Goal: Task Accomplishment & Management: Manage account settings

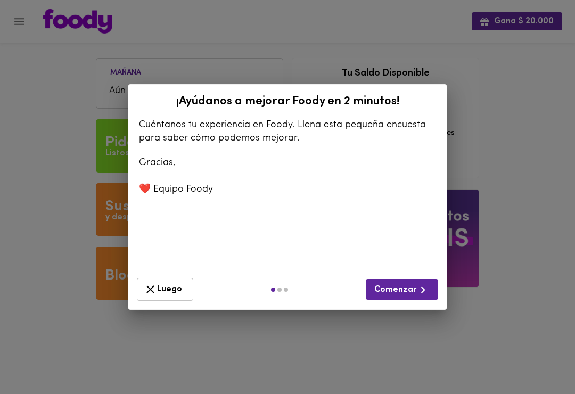
click at [175, 292] on span "Luego" at bounding box center [165, 289] width 43 height 13
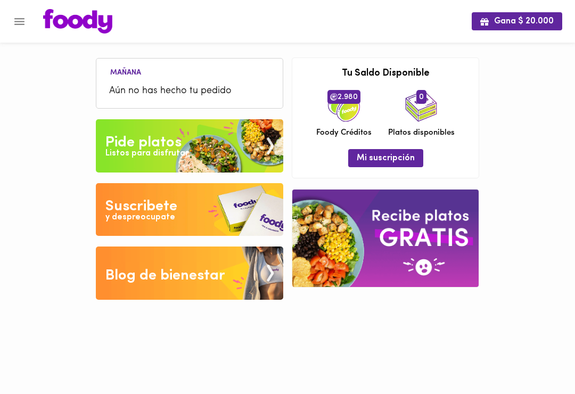
click at [68, 18] on img at bounding box center [77, 21] width 69 height 24
click at [17, 22] on icon "Menu" at bounding box center [19, 21] width 10 height 7
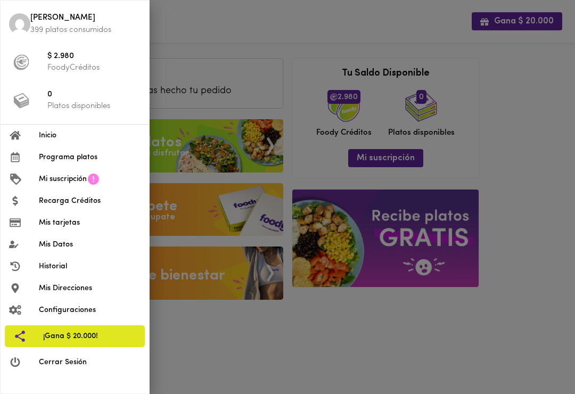
click at [76, 357] on span "Cerrar Sesión" at bounding box center [90, 362] width 102 height 11
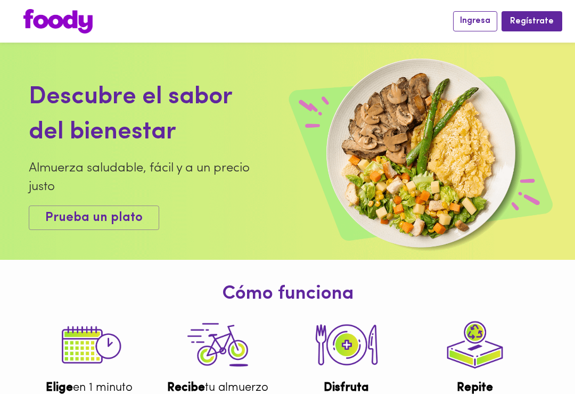
click at [480, 21] on span "Ingresa" at bounding box center [475, 21] width 30 height 10
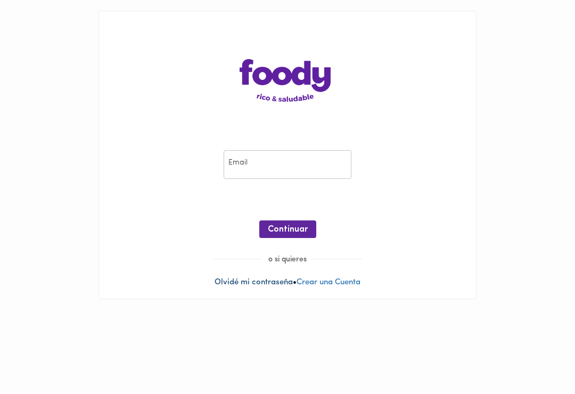
click at [261, 278] on link "Olvidé mi contraseña" at bounding box center [254, 282] width 78 height 8
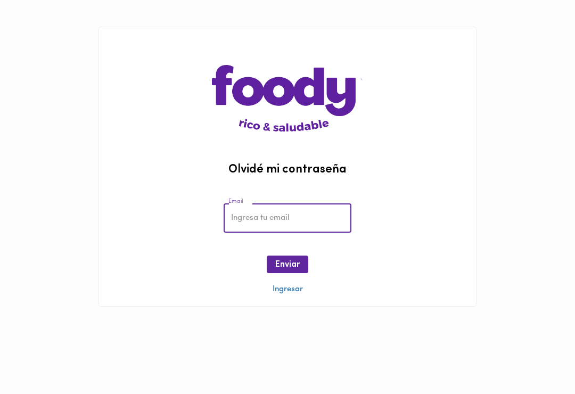
click at [295, 219] on input "email" at bounding box center [288, 217] width 128 height 29
